Goal: Task Accomplishment & Management: Use online tool/utility

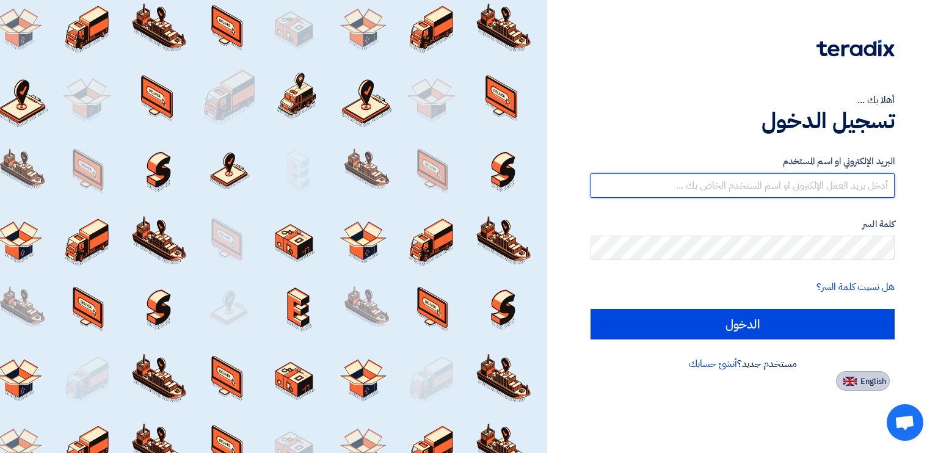
type input "[PERSON_NAME][EMAIL_ADDRESS][PERSON_NAME][DOMAIN_NAME]"
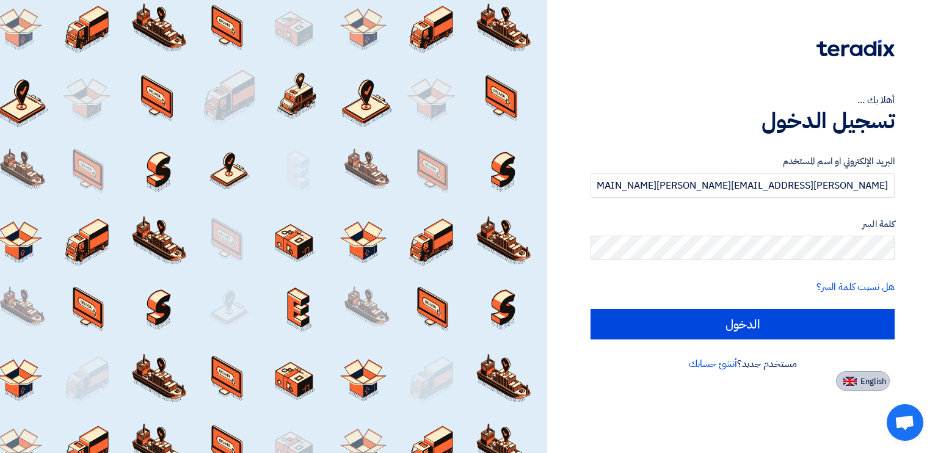
click at [858, 379] on button "English" at bounding box center [863, 381] width 54 height 20
type input "Sign in"
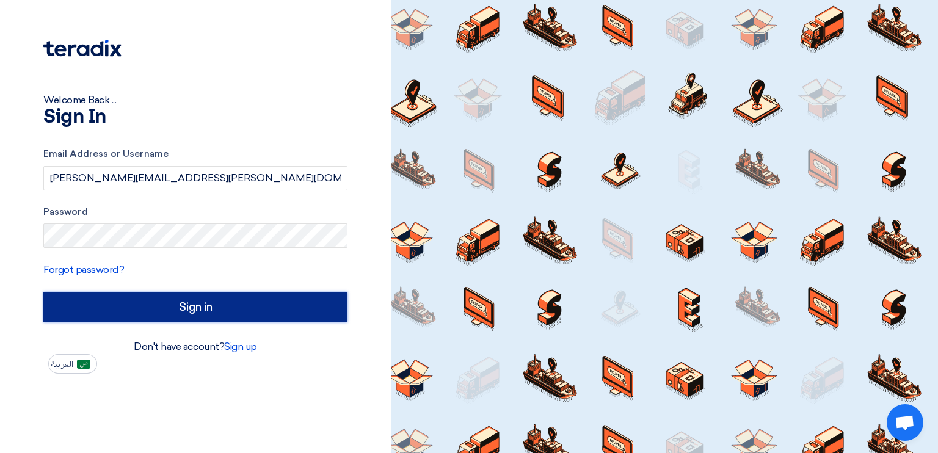
click at [216, 302] on input "Sign in" at bounding box center [195, 307] width 304 height 31
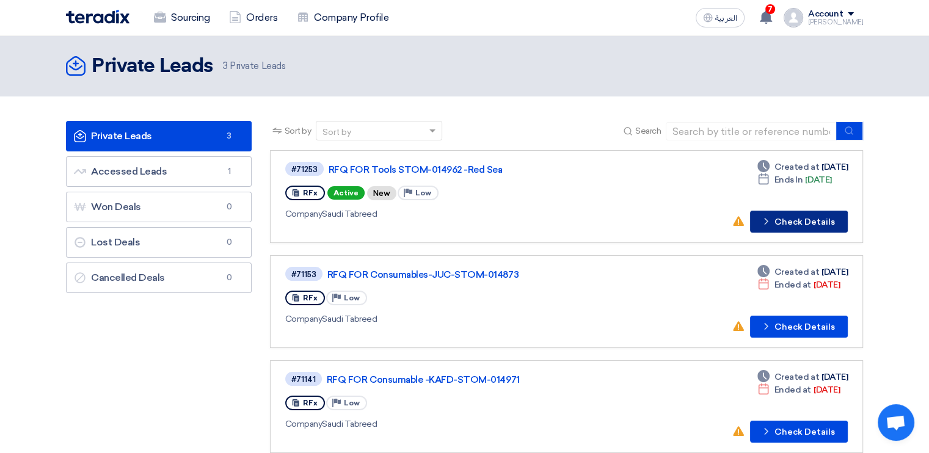
click at [779, 218] on button "Check details Check Details" at bounding box center [799, 222] width 98 height 22
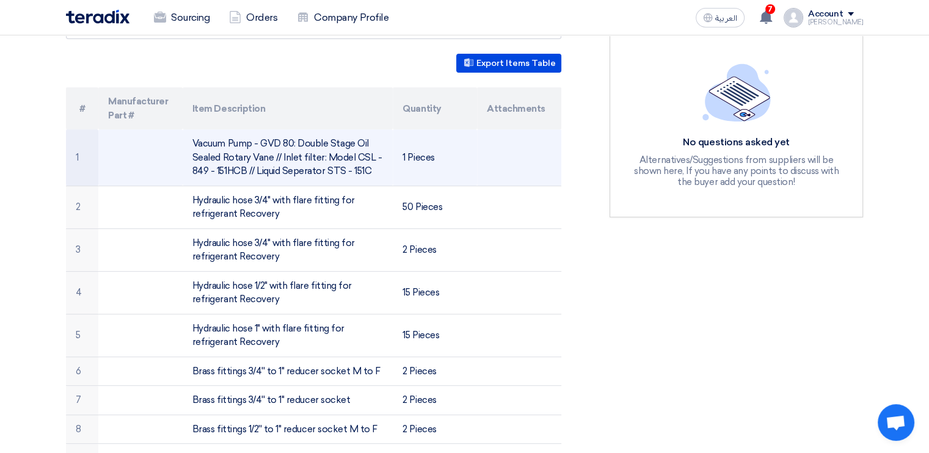
scroll to position [305, 0]
drag, startPoint x: 364, startPoint y: 173, endPoint x: 191, endPoint y: 132, distance: 178.0
click at [191, 132] on td "Vacuum Pump - GVD 80: Double Stage Oil Sealed Rotary Vane // Inlet filter: Mode…" at bounding box center [288, 159] width 211 height 56
copy td "Vacuum Pump - GVD 80: Double Stage Oil Sealed Rotary Vane // Inlet filter: Mode…"
